Goal: Browse casually: Explore the website without a specific task or goal

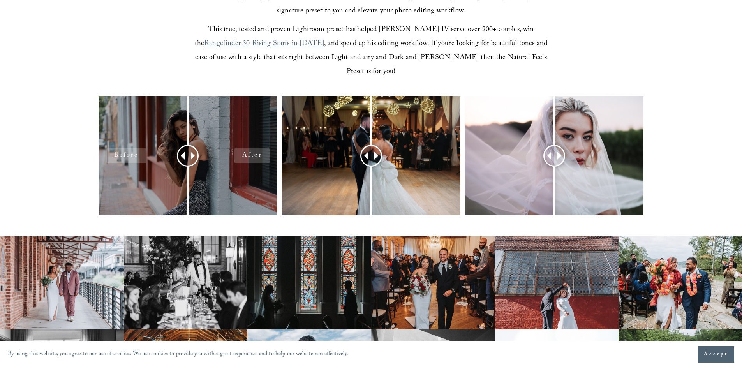
scroll to position [311, 0]
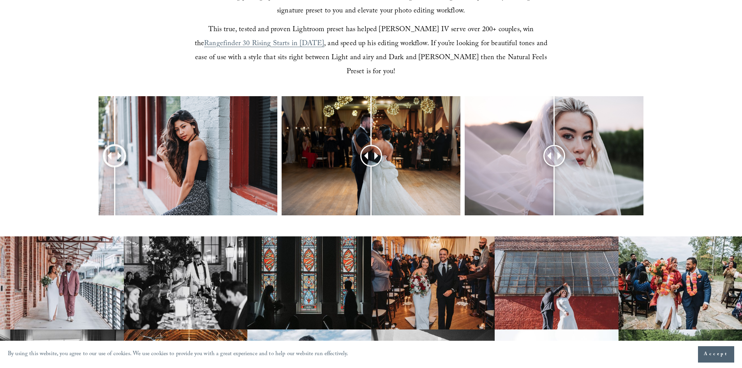
drag, startPoint x: 188, startPoint y: 146, endPoint x: 114, endPoint y: 149, distance: 74.0
click at [114, 149] on div at bounding box center [115, 156] width 20 height 20
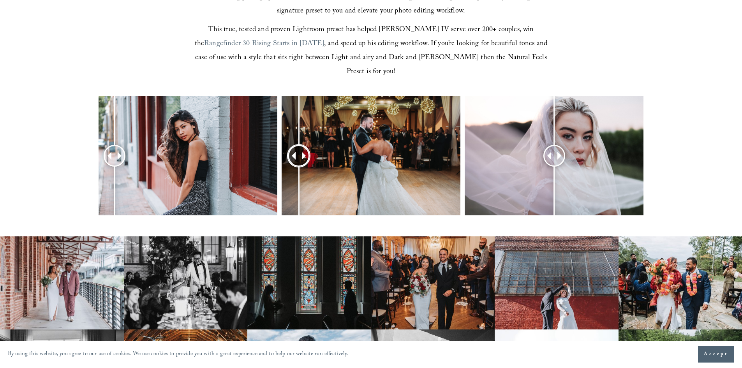
drag, startPoint x: 370, startPoint y: 141, endPoint x: 299, endPoint y: 162, distance: 74.2
click at [299, 162] on div at bounding box center [299, 156] width 20 height 20
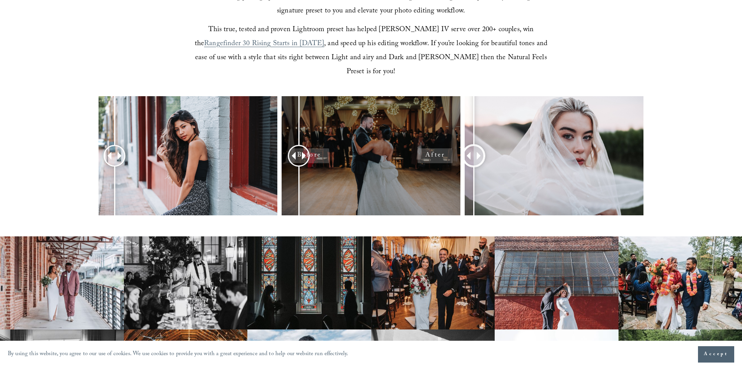
drag, startPoint x: 552, startPoint y: 139, endPoint x: 415, endPoint y: 153, distance: 137.5
click at [416, 153] on div at bounding box center [371, 166] width 742 height 140
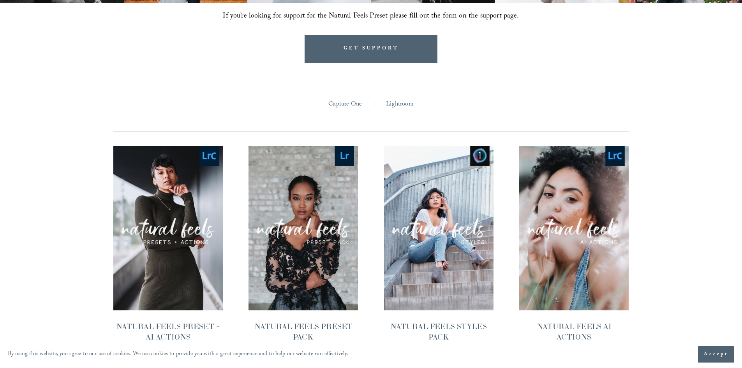
scroll to position [779, 0]
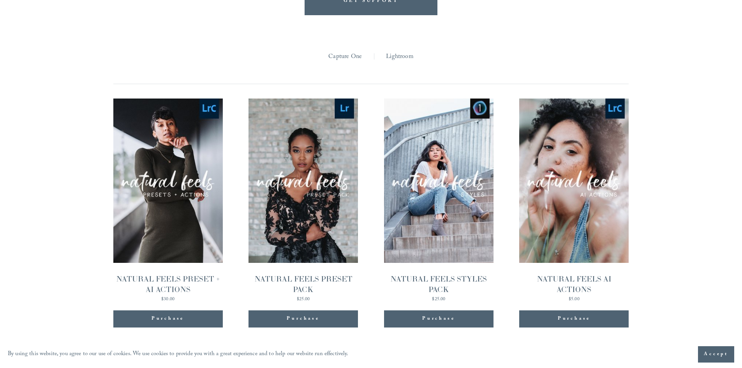
drag, startPoint x: 436, startPoint y: 159, endPoint x: 427, endPoint y: 151, distance: 11.8
click at [427, 153] on span "Quick View" at bounding box center [438, 163] width 49 height 21
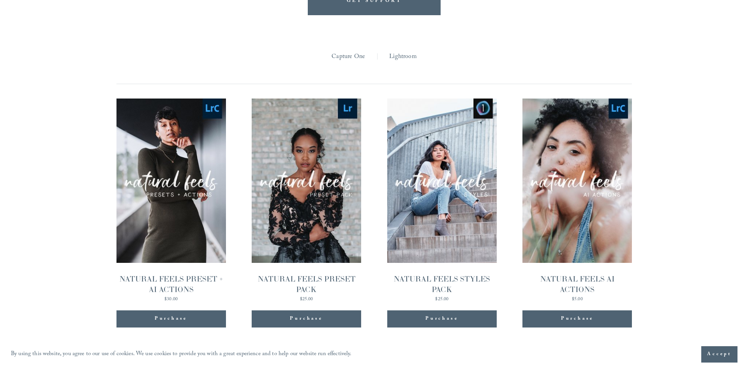
scroll to position [780, 0]
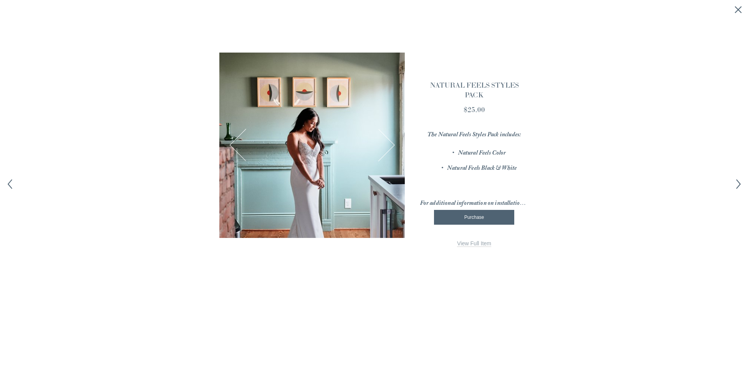
click at [386, 140] on button "Next Image" at bounding box center [378, 145] width 30 height 30
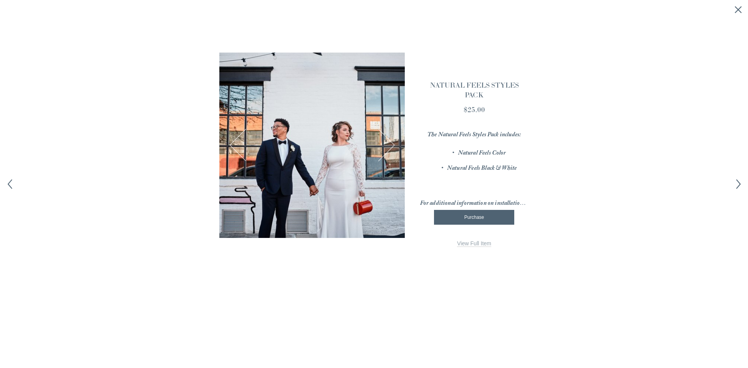
click at [386, 141] on button "Next Image" at bounding box center [378, 145] width 30 height 30
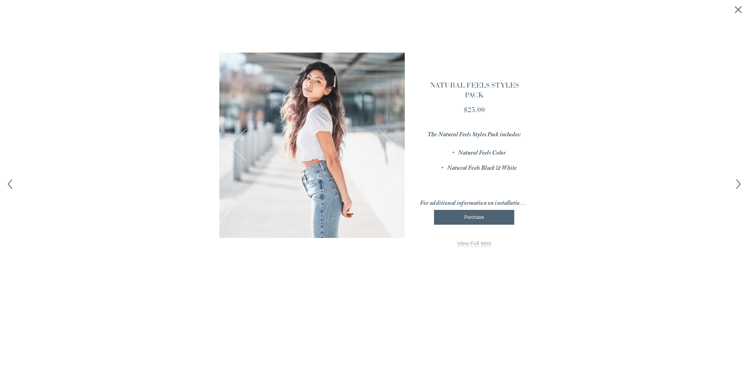
click at [386, 141] on button "Next Image" at bounding box center [378, 145] width 30 height 30
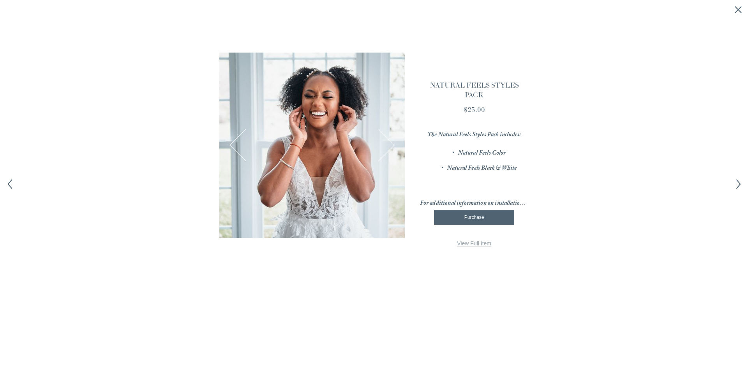
click at [386, 141] on button "Next Image" at bounding box center [378, 145] width 30 height 30
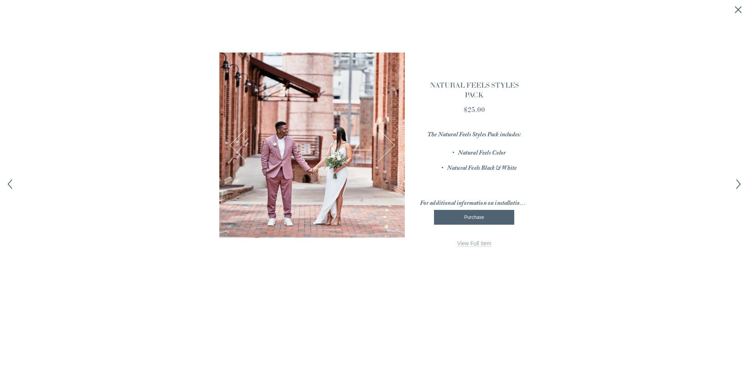
click at [386, 141] on button "Next Image" at bounding box center [378, 145] width 30 height 30
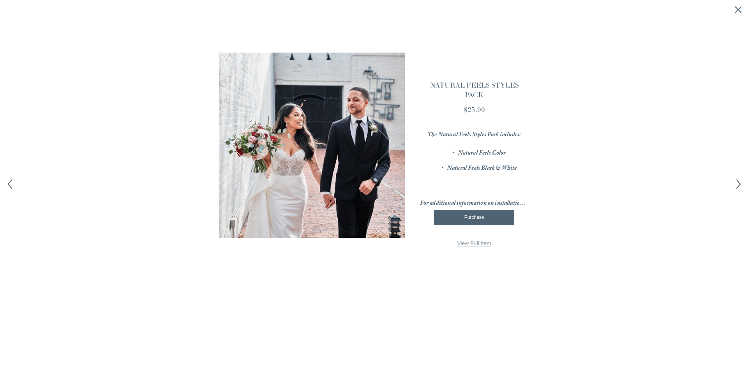
click at [386, 141] on button "Next Image" at bounding box center [378, 145] width 30 height 30
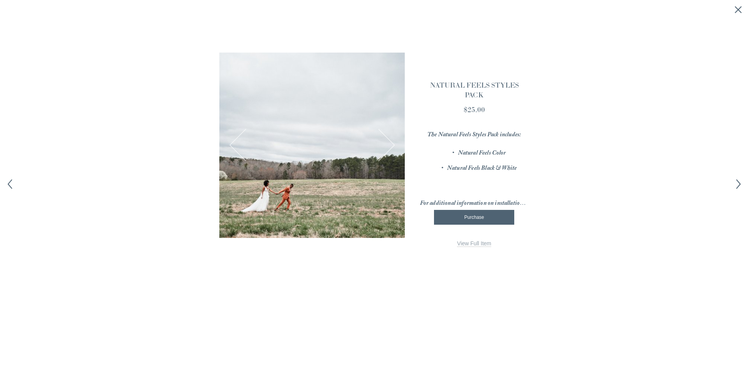
click at [386, 141] on button "Next Image" at bounding box center [378, 145] width 30 height 30
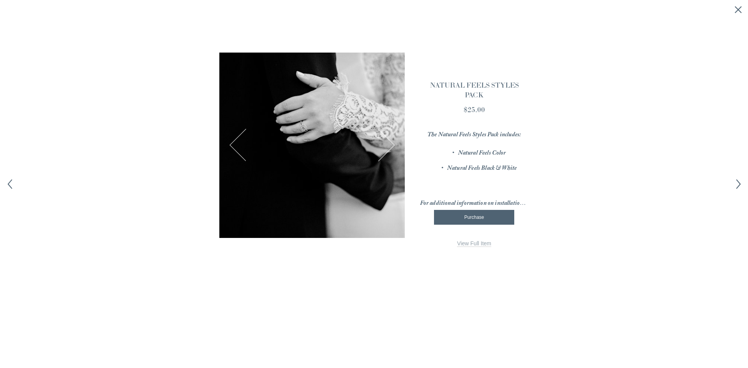
click at [386, 141] on button "Next Image" at bounding box center [378, 145] width 30 height 30
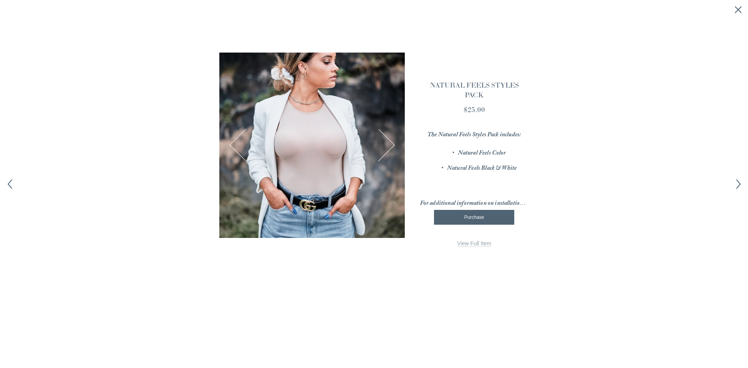
click at [386, 141] on button "Next Image" at bounding box center [378, 145] width 30 height 30
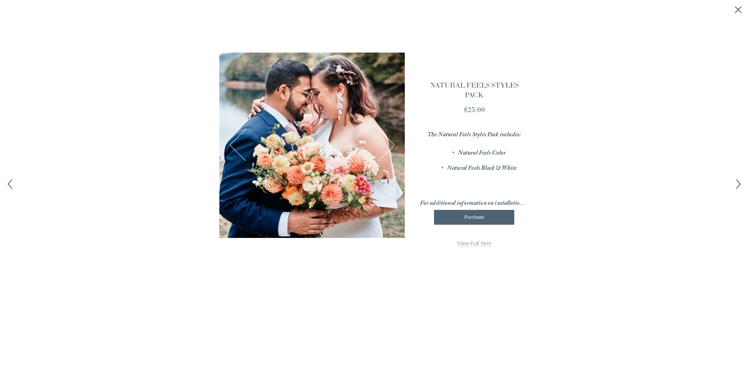
click at [386, 141] on button "Next Image" at bounding box center [378, 145] width 30 height 30
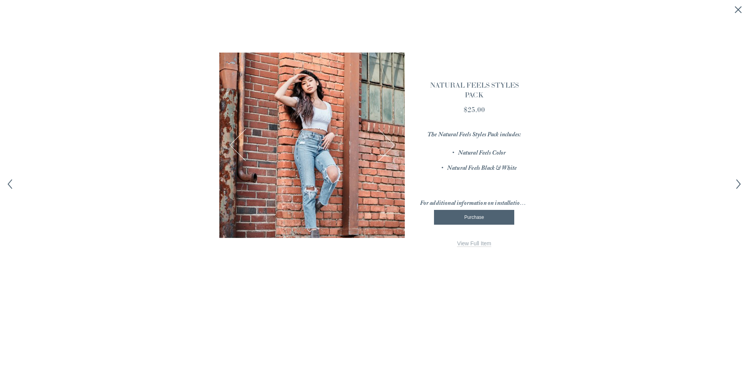
click at [738, 185] on polyline "Next item" at bounding box center [738, 183] width 4 height 9
click at [736, 8] on line "Close quick view" at bounding box center [738, 10] width 6 height 6
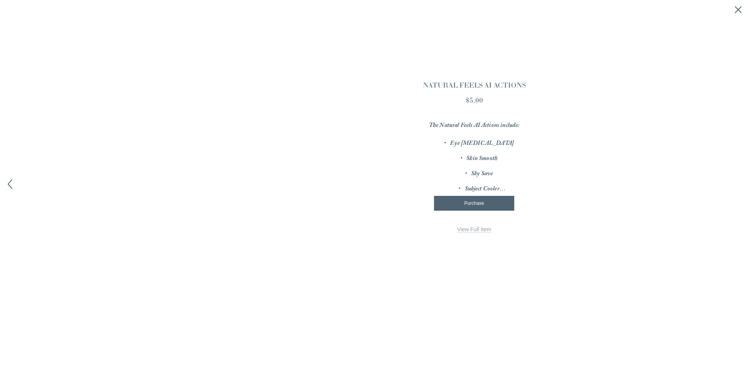
click at [738, 11] on icon "Close quick view" at bounding box center [738, 10] width 8 height 8
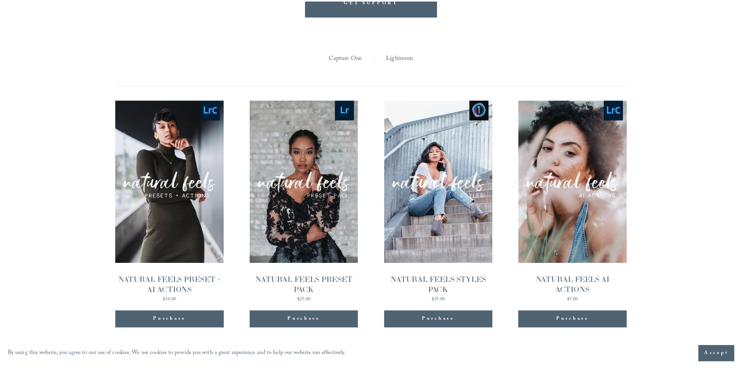
scroll to position [779, 0]
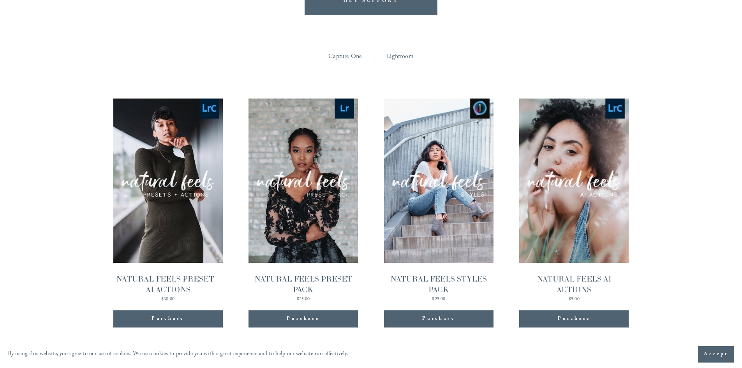
click at [305, 155] on span "Quick View" at bounding box center [303, 163] width 49 height 21
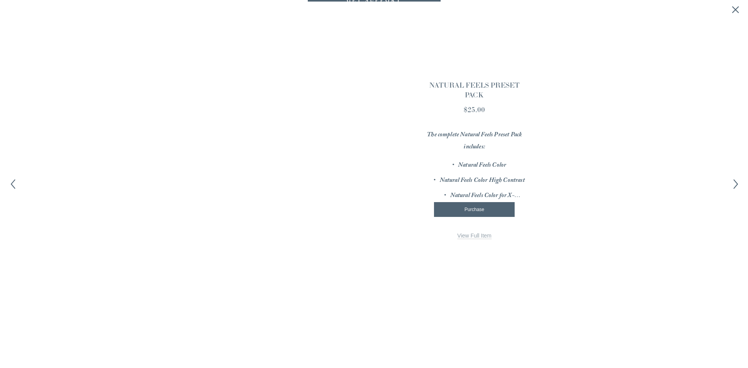
scroll to position [780, 0]
click at [352, 159] on div at bounding box center [311, 145] width 185 height 185
click at [384, 132] on button "Next Image" at bounding box center [378, 145] width 30 height 30
click at [9, 181] on icon "Previous item" at bounding box center [10, 184] width 10 height 10
click at [736, 11] on line "Close quick view" at bounding box center [738, 10] width 6 height 6
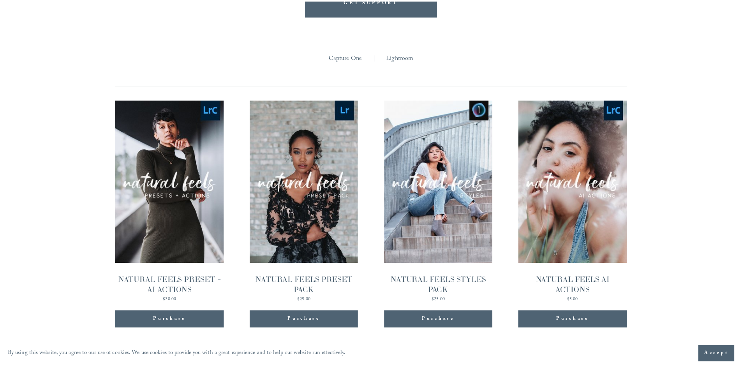
scroll to position [779, 0]
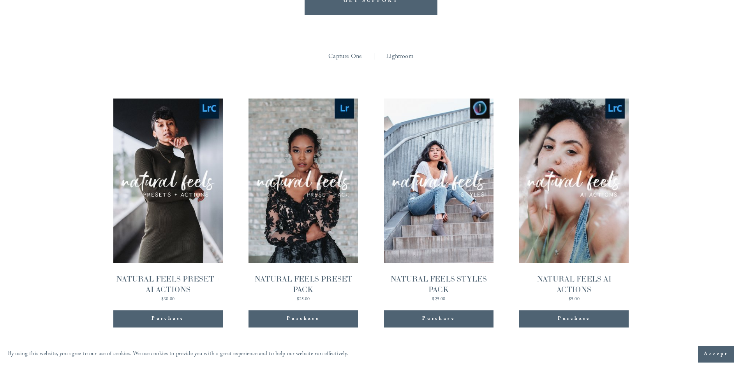
click at [311, 193] on link "Quick View NATURAL FEELS PRESET PACK $25.00" at bounding box center [302, 200] width 109 height 203
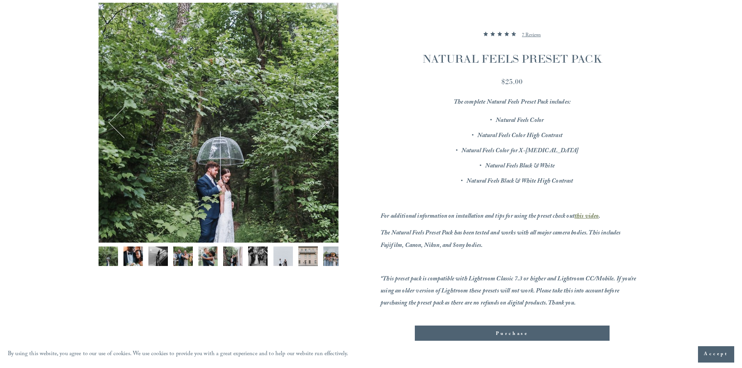
scroll to position [117, 0]
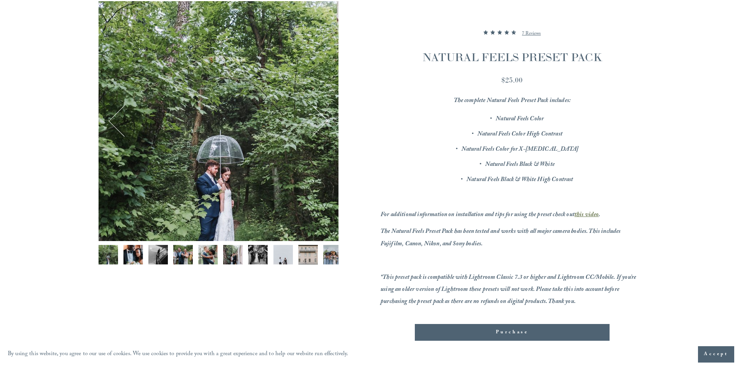
click at [125, 252] on img "Image 2 of 12" at bounding box center [132, 254] width 19 height 19
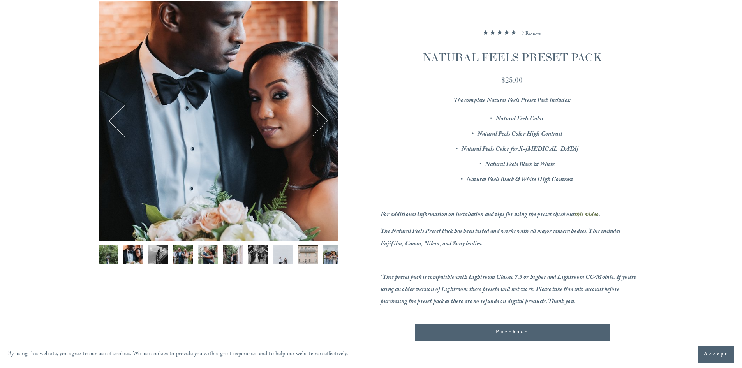
click at [326, 120] on button "Next" at bounding box center [312, 121] width 30 height 30
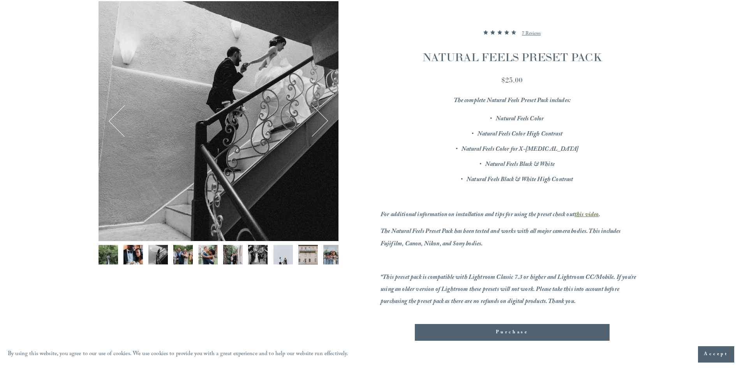
scroll to position [39, 0]
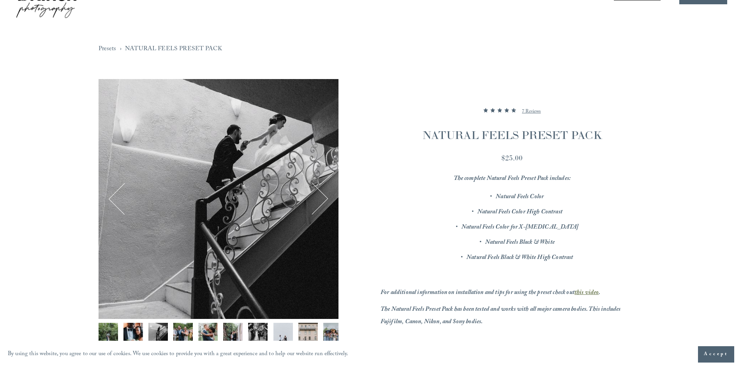
click at [322, 200] on button "Next" at bounding box center [312, 199] width 30 height 30
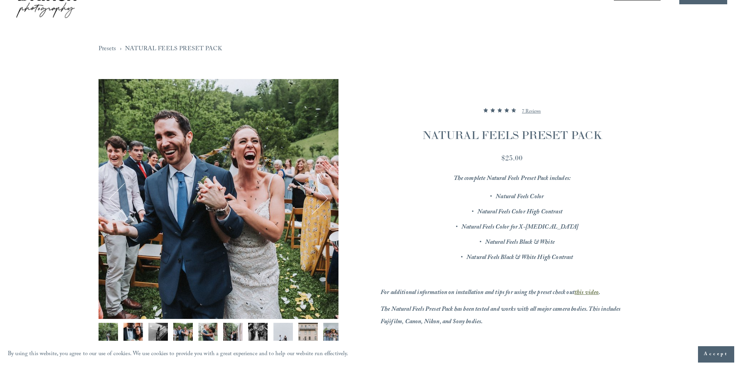
click at [322, 198] on button "Next" at bounding box center [312, 199] width 30 height 30
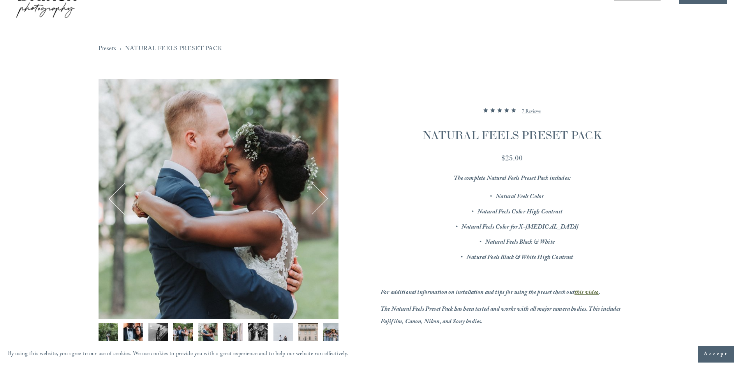
click at [112, 197] on button "Previous" at bounding box center [124, 199] width 30 height 30
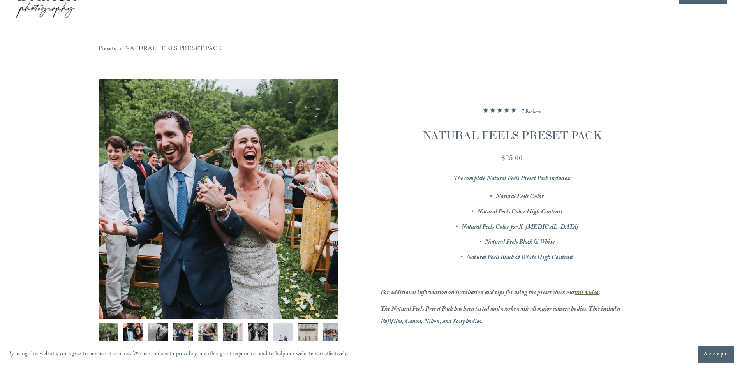
click at [324, 196] on button "Next" at bounding box center [312, 199] width 30 height 30
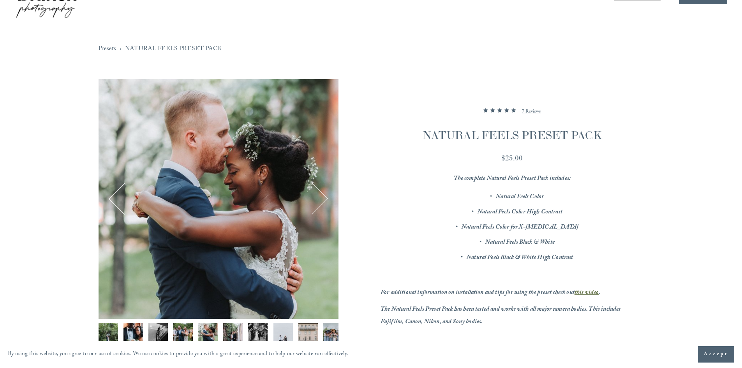
click at [325, 195] on button "Next" at bounding box center [312, 199] width 30 height 30
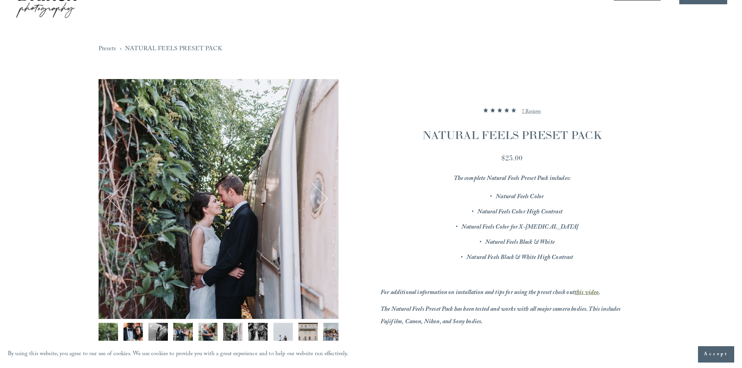
click at [325, 195] on button "Next" at bounding box center [312, 199] width 30 height 30
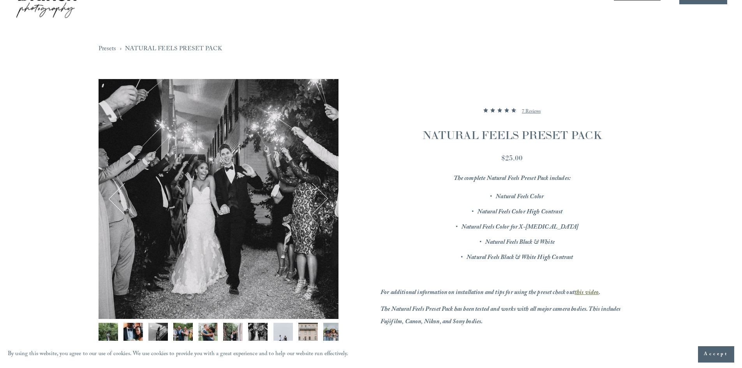
click at [325, 195] on button "Next" at bounding box center [312, 199] width 30 height 30
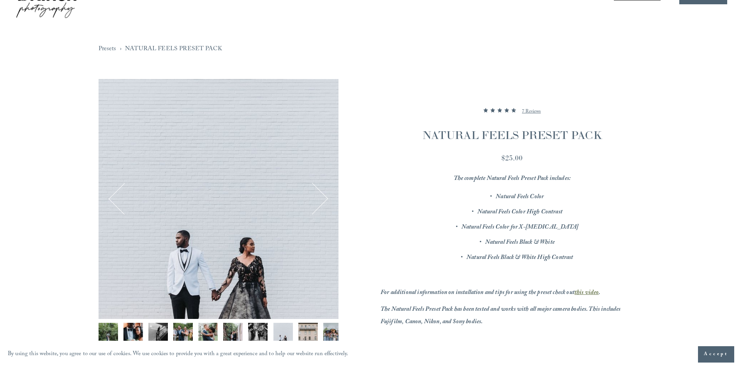
click at [325, 195] on button "Next" at bounding box center [312, 199] width 30 height 30
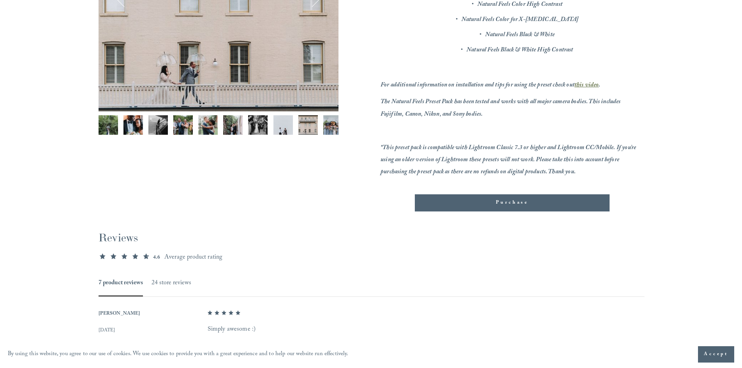
scroll to position [0, 0]
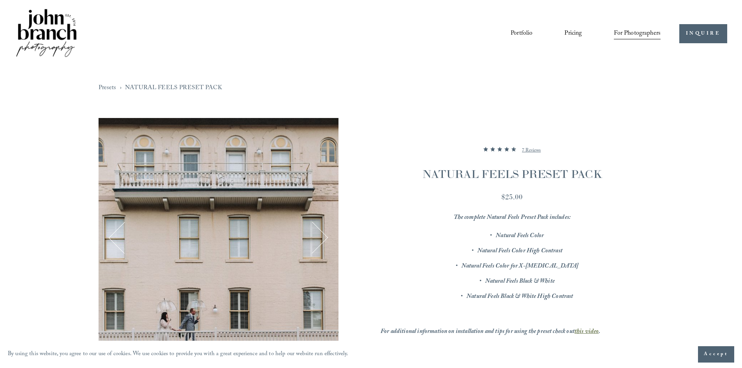
click at [0, 0] on span "Presets" at bounding box center [0, 0] width 0 height 0
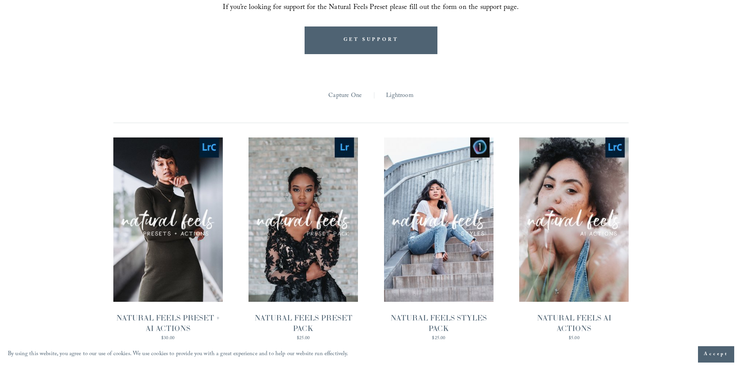
scroll to position [738, 0]
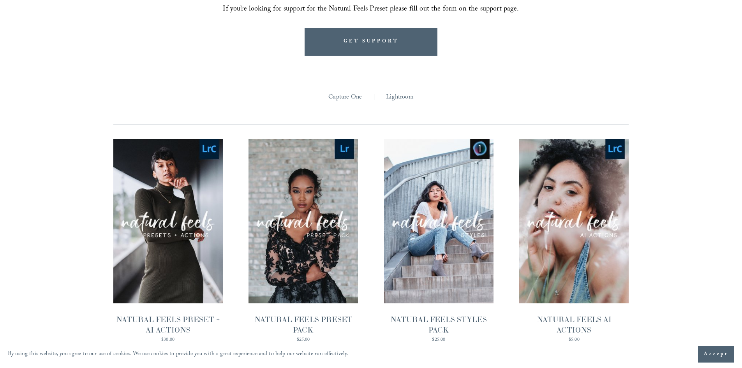
click at [407, 91] on link "Lightroom" at bounding box center [399, 97] width 27 height 12
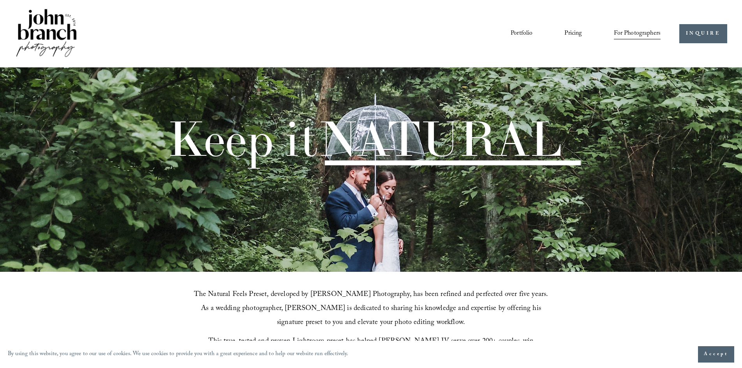
click at [0, 0] on span "Education" at bounding box center [0, 0] width 0 height 0
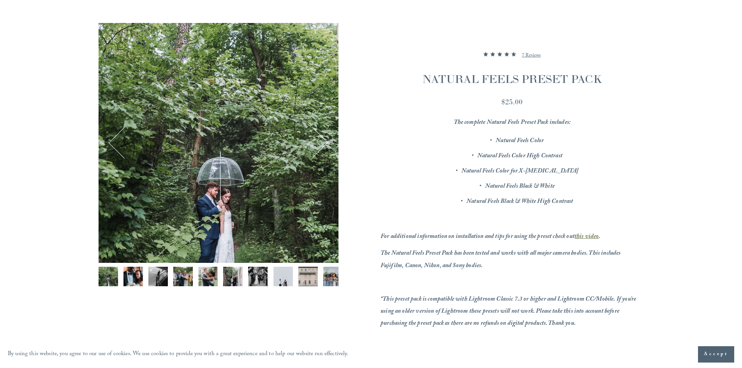
scroll to position [156, 0]
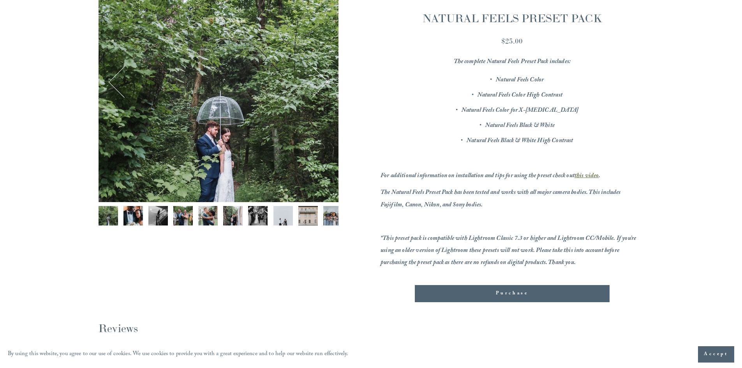
click at [301, 216] on img "Image 9 of 12" at bounding box center [307, 215] width 19 height 19
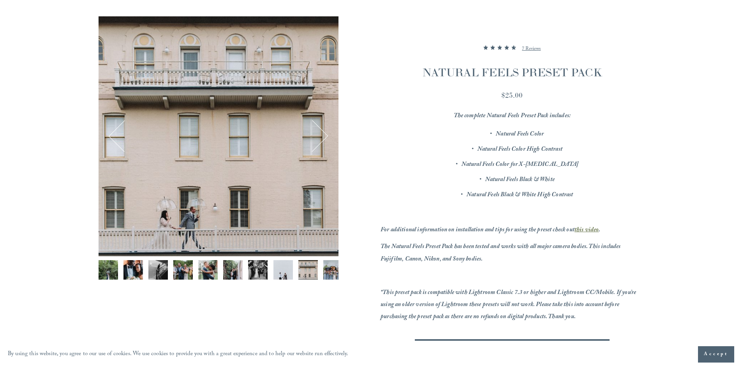
scroll to position [78, 0]
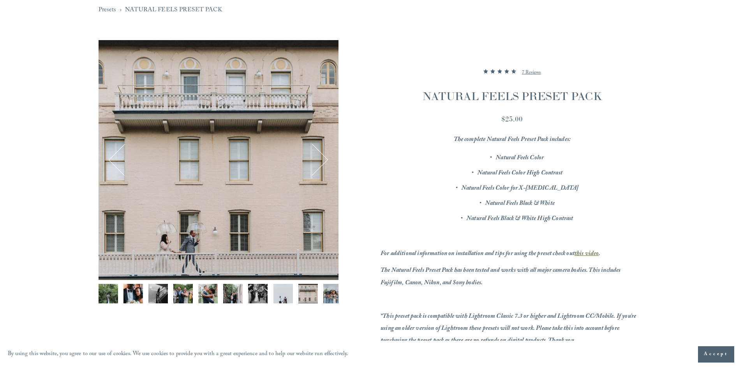
click at [209, 295] on img "Image 5 of 12" at bounding box center [207, 293] width 19 height 19
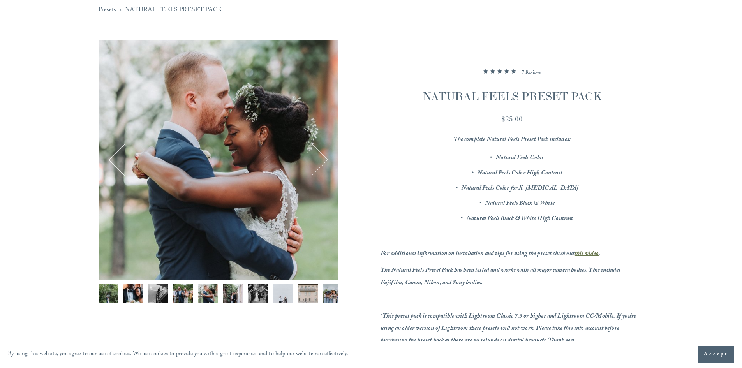
click at [234, 294] on img "Image 6 of 12" at bounding box center [232, 293] width 19 height 19
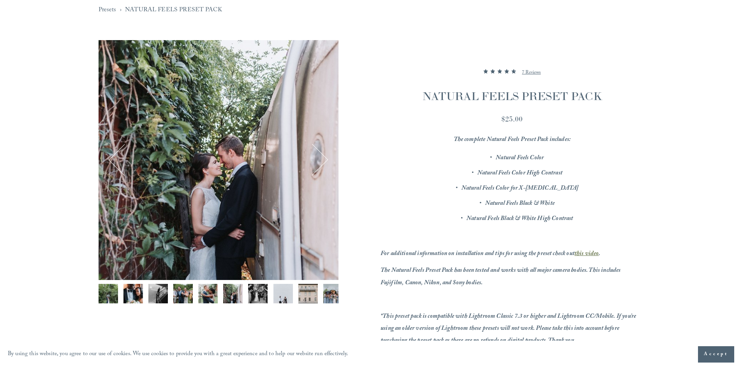
click at [278, 292] on img "Image 8 of 12" at bounding box center [282, 293] width 19 height 19
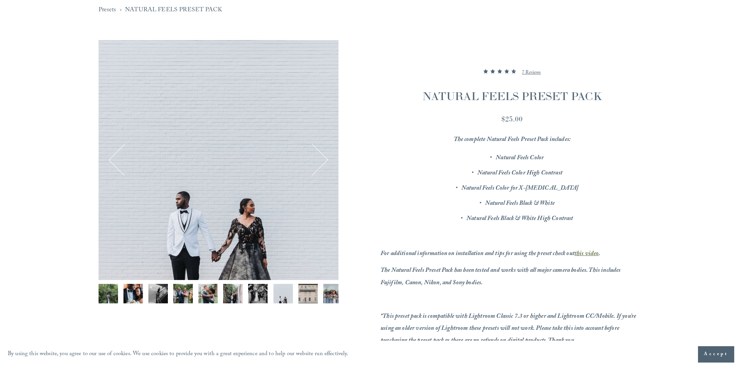
click at [313, 295] on img "Image 9 of 12" at bounding box center [307, 293] width 19 height 19
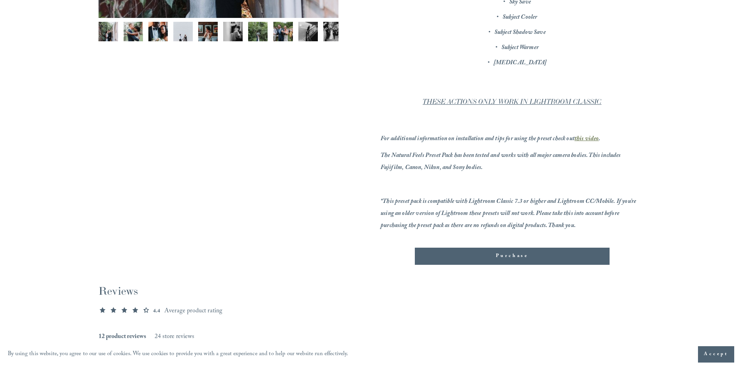
scroll to position [350, 0]
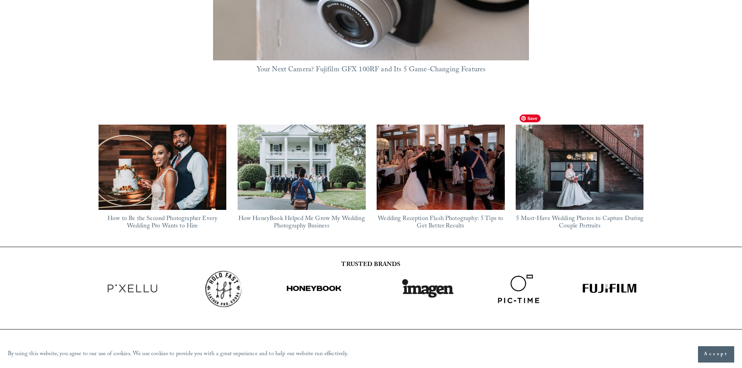
scroll to position [779, 0]
